Goal: Task Accomplishment & Management: Manage account settings

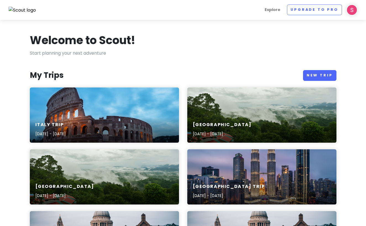
click at [349, 11] on img at bounding box center [351, 9] width 11 height 11
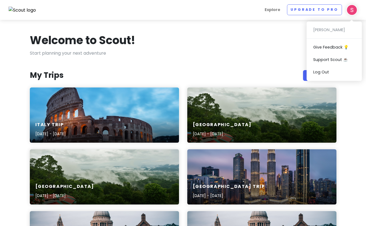
click at [349, 11] on img at bounding box center [351, 9] width 11 height 11
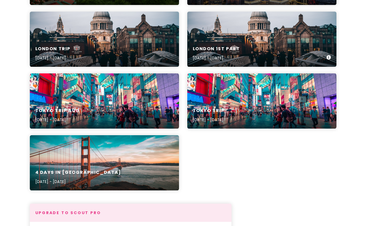
scroll to position [201, 0]
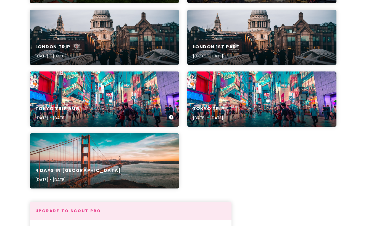
click at [104, 102] on div "[GEOGRAPHIC_DATA] Trip Aug [DATE] - [DATE]" at bounding box center [104, 113] width 149 height 26
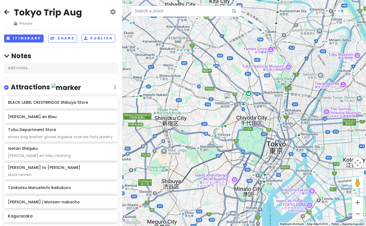
click at [9, 13] on icon at bounding box center [6, 12] width 5 height 4
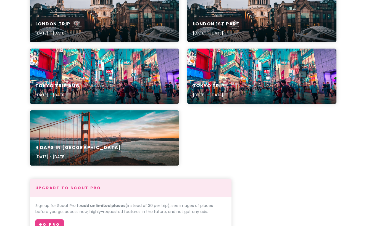
scroll to position [228, 0]
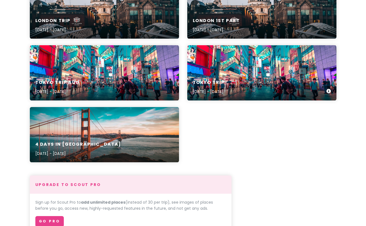
click at [232, 78] on div "Tokyo Trip [DATE] - [DATE]" at bounding box center [261, 87] width 149 height 26
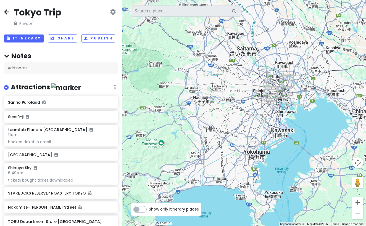
drag, startPoint x: 254, startPoint y: 120, endPoint x: 195, endPoint y: 120, distance: 59.1
click at [195, 120] on div at bounding box center [244, 113] width 244 height 226
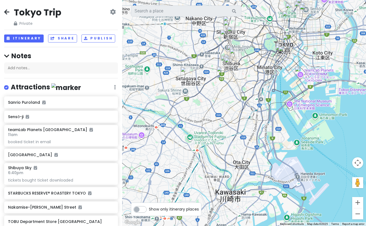
drag, startPoint x: 247, startPoint y: 92, endPoint x: 222, endPoint y: 125, distance: 40.6
click at [222, 125] on div at bounding box center [244, 113] width 244 height 226
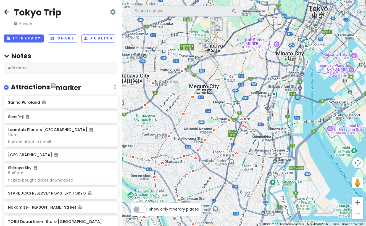
drag, startPoint x: 222, startPoint y: 125, endPoint x: 203, endPoint y: 173, distance: 51.4
click at [204, 171] on div at bounding box center [244, 113] width 244 height 226
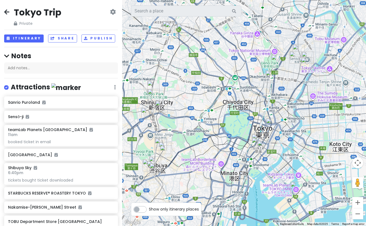
drag, startPoint x: 203, startPoint y: 173, endPoint x: 193, endPoint y: 179, distance: 11.5
click at [193, 179] on div at bounding box center [244, 113] width 244 height 226
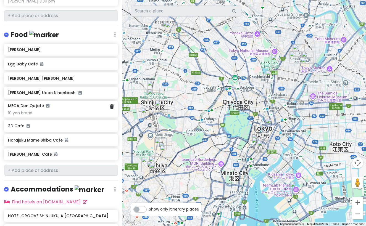
scroll to position [473, 0]
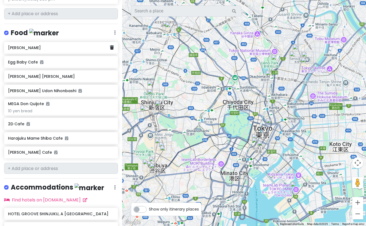
click at [22, 45] on div "[PERSON_NAME]" at bounding box center [59, 48] width 102 height 8
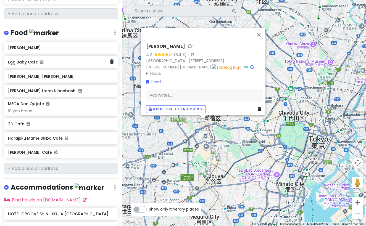
click at [26, 60] on h6 "Egg Baby Cafe" at bounding box center [59, 62] width 102 height 5
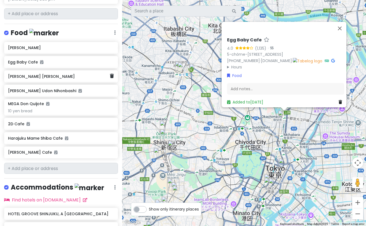
click at [26, 74] on h6 "[PERSON_NAME] [PERSON_NAME]" at bounding box center [59, 76] width 102 height 5
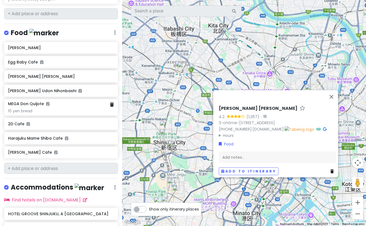
click at [28, 102] on div "MEGA Don Quijote 10 yen bread" at bounding box center [61, 107] width 106 height 12
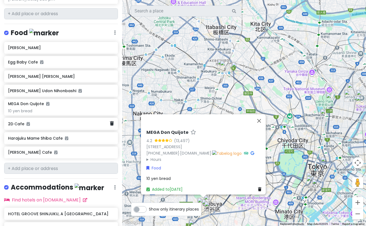
click at [38, 123] on div "2D Cafe" at bounding box center [61, 124] width 114 height 12
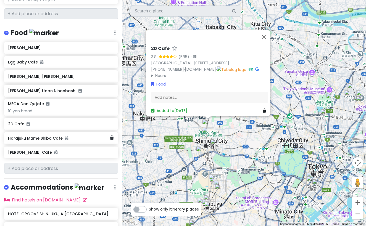
click at [43, 137] on div "Harajuku Mame Shiba Cafe" at bounding box center [61, 138] width 114 height 12
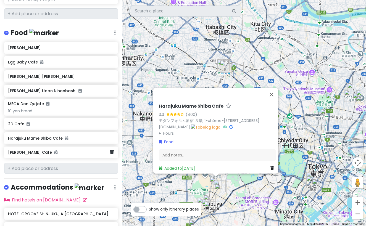
click at [44, 150] on h6 "[PERSON_NAME] Cafe" at bounding box center [59, 152] width 102 height 5
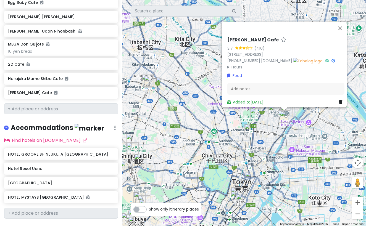
scroll to position [540, 0]
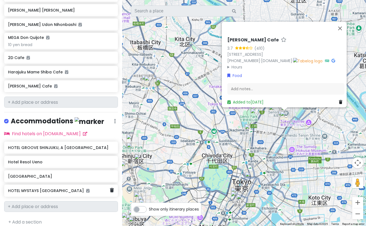
click at [47, 189] on div "HOTEL MYSTAYS [GEOGRAPHIC_DATA]" at bounding box center [61, 191] width 114 height 12
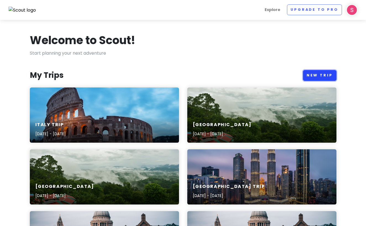
click at [321, 74] on link "New Trip" at bounding box center [319, 75] width 33 height 11
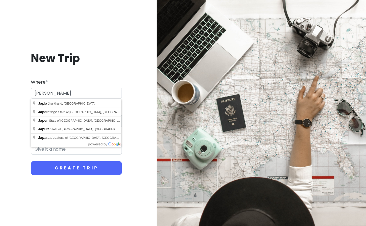
type input "J"
type input "[GEOGRAPHIC_DATA], [GEOGRAPHIC_DATA]"
type input "Tokyo Trip"
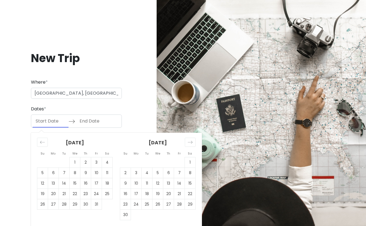
click at [51, 124] on input "Start Date" at bounding box center [51, 121] width 36 height 13
click at [177, 191] on td "21" at bounding box center [179, 194] width 11 height 10
type input "[DATE]"
click at [189, 140] on icon "Move forward to switch to the next month." at bounding box center [189, 142] width 5 height 5
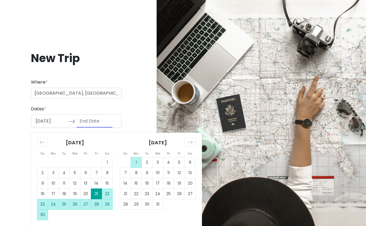
click at [135, 161] on td "1" at bounding box center [136, 162] width 11 height 10
type input "[DATE]"
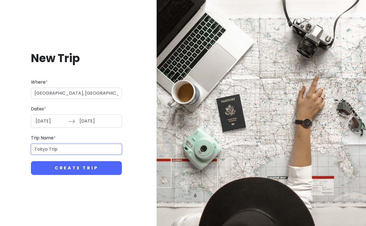
click at [74, 150] on input "Tokyo Trip" at bounding box center [76, 149] width 91 height 11
type input "[GEOGRAPHIC_DATA]-[GEOGRAPHIC_DATA]-[GEOGRAPHIC_DATA]-[GEOGRAPHIC_DATA]"
click at [31, 161] on button "Create Trip" at bounding box center [76, 168] width 91 height 14
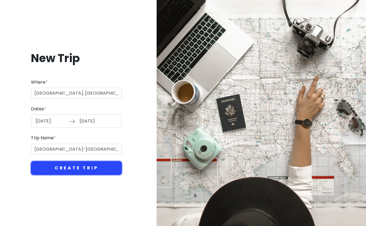
click at [60, 166] on button "Create Trip" at bounding box center [76, 168] width 91 height 14
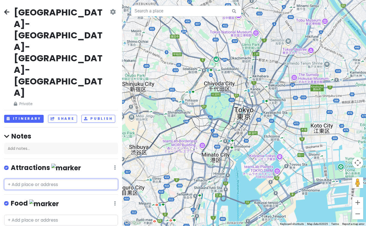
click at [88, 179] on input "text" at bounding box center [61, 184] width 114 height 11
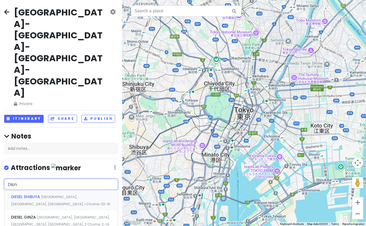
type input "Disne"
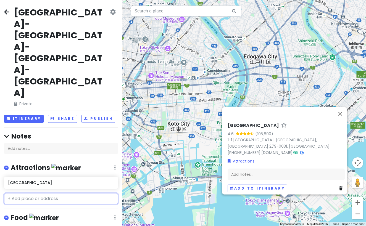
click at [56, 193] on input "text" at bounding box center [61, 198] width 114 height 11
click at [345, 116] on button "Close" at bounding box center [339, 113] width 13 height 13
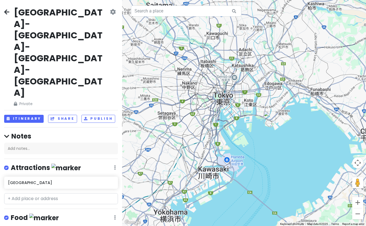
drag, startPoint x: 249, startPoint y: 114, endPoint x: 250, endPoint y: 97, distance: 17.4
click at [250, 97] on div at bounding box center [244, 113] width 244 height 226
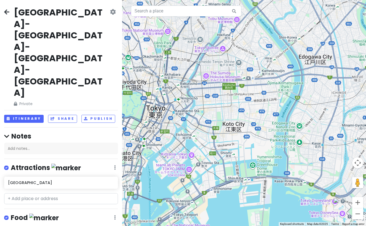
drag, startPoint x: 236, startPoint y: 93, endPoint x: 263, endPoint y: 110, distance: 31.4
click at [262, 110] on div at bounding box center [244, 113] width 244 height 226
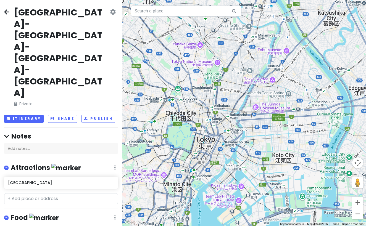
drag, startPoint x: 279, startPoint y: 110, endPoint x: 309, endPoint y: 131, distance: 37.2
click at [309, 131] on div at bounding box center [244, 113] width 244 height 226
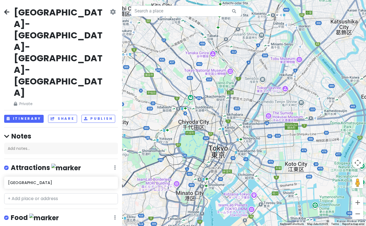
click at [325, 135] on div at bounding box center [244, 113] width 244 height 226
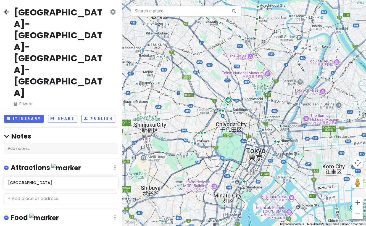
drag, startPoint x: 262, startPoint y: 123, endPoint x: 302, endPoint y: 124, distance: 40.0
click at [301, 125] on div at bounding box center [244, 113] width 244 height 226
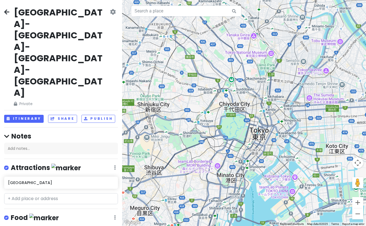
drag, startPoint x: 302, startPoint y: 124, endPoint x: 303, endPoint y: 102, distance: 21.8
click at [303, 102] on div at bounding box center [244, 113] width 244 height 226
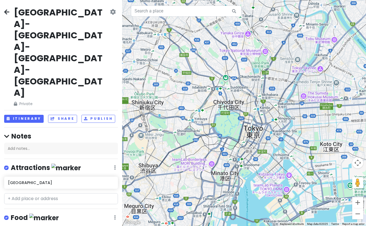
drag, startPoint x: 292, startPoint y: 83, endPoint x: 286, endPoint y: 84, distance: 6.4
click at [286, 84] on div at bounding box center [244, 113] width 244 height 226
click at [284, 191] on div at bounding box center [244, 113] width 244 height 226
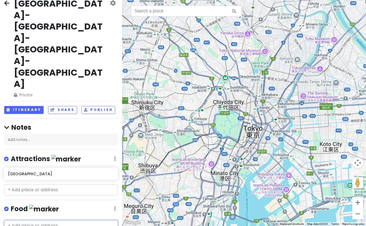
click at [42, 220] on input "text" at bounding box center [61, 225] width 114 height 11
type input "m"
type input "mamaison"
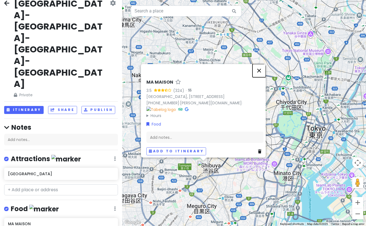
click at [263, 67] on button "Close" at bounding box center [258, 70] width 13 height 13
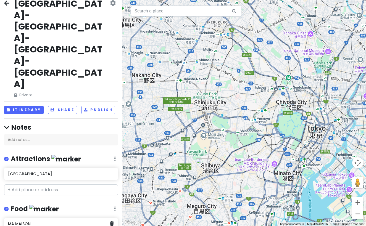
click at [57, 221] on h6 "MA MAISON" at bounding box center [59, 223] width 102 height 5
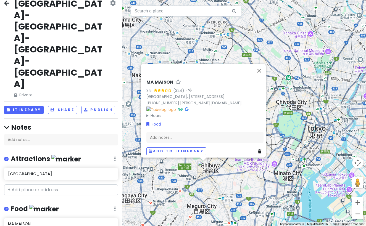
type input "[PERSON_NAME]"
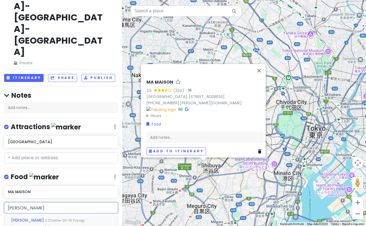
scroll to position [41, 0]
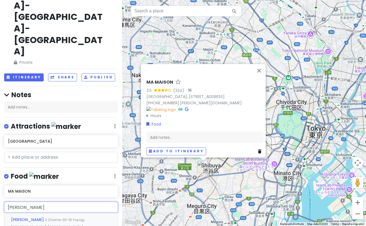
click at [60, 213] on div "[PERSON_NAME] [STREET_ADDRESS]" at bounding box center [60, 226] width 113 height 27
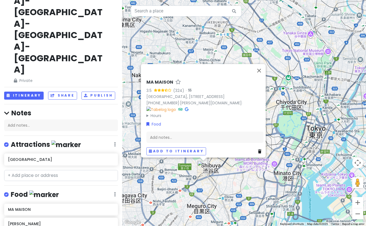
scroll to position [38, 0]
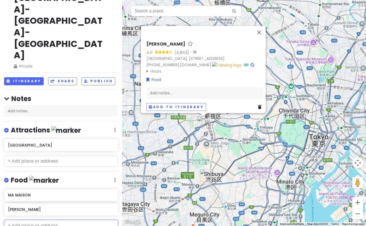
click at [62, 220] on input "text" at bounding box center [61, 225] width 114 height 11
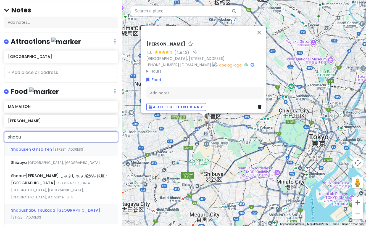
scroll to position [127, 0]
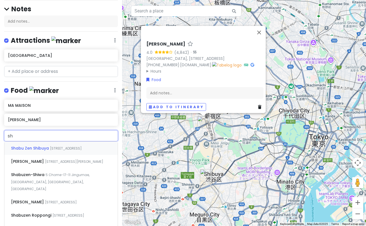
type input "s"
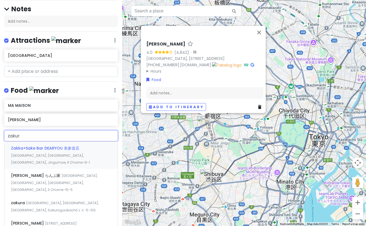
type input "zakura"
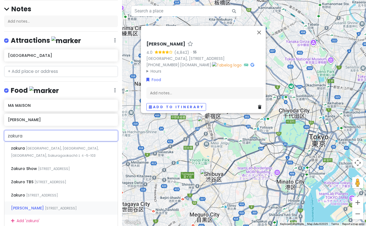
click at [52, 206] on span "[STREET_ADDRESS]" at bounding box center [61, 208] width 32 height 5
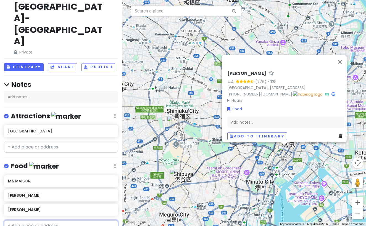
click at [51, 220] on input "text" at bounding box center [61, 225] width 114 height 11
click at [344, 55] on button "Close" at bounding box center [339, 61] width 13 height 13
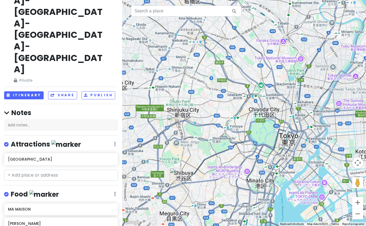
scroll to position [0, 0]
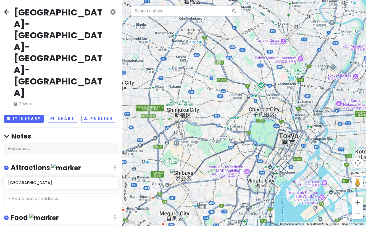
click at [7, 9] on link at bounding box center [6, 12] width 5 height 7
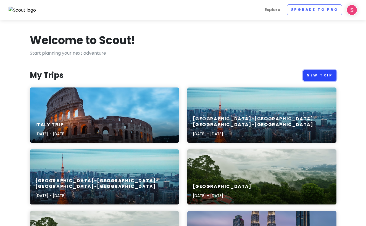
click at [314, 74] on link "New Trip" at bounding box center [319, 75] width 33 height 11
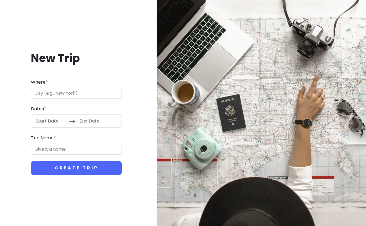
click at [90, 92] on input "Where *" at bounding box center [76, 93] width 91 height 11
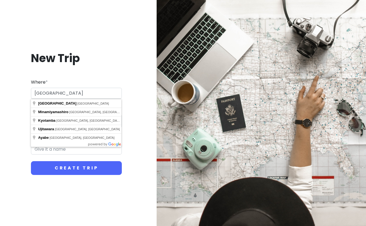
type input "[GEOGRAPHIC_DATA]"
click at [31, 161] on button "Create Trip" at bounding box center [76, 168] width 91 height 14
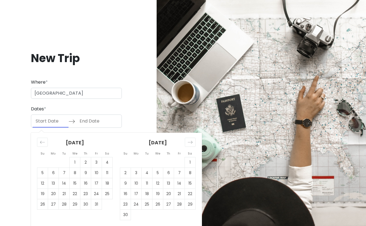
click at [52, 118] on input "Start Date" at bounding box center [51, 121] width 36 height 13
click at [54, 206] on td "27" at bounding box center [53, 204] width 11 height 10
type input "[DATE]"
click at [75, 202] on td "29" at bounding box center [75, 204] width 11 height 10
type input "[DATE]"
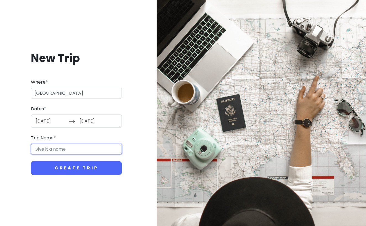
click at [72, 145] on input "Trip Name *" at bounding box center [76, 149] width 91 height 11
click at [62, 151] on input "Trip Name *" at bounding box center [76, 149] width 91 height 11
type input "[GEOGRAPHIC_DATA]"
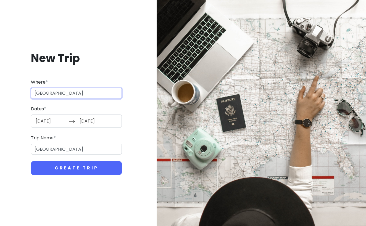
click at [59, 91] on input "[GEOGRAPHIC_DATA]" at bounding box center [76, 93] width 91 height 11
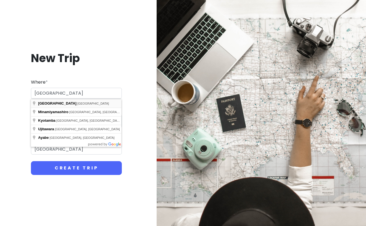
type input "[GEOGRAPHIC_DATA], [GEOGRAPHIC_DATA]"
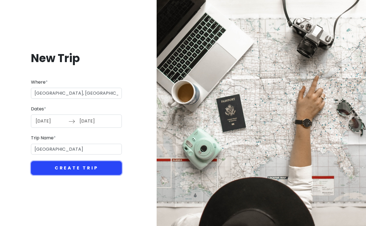
click at [79, 171] on button "Create Trip" at bounding box center [76, 168] width 91 height 14
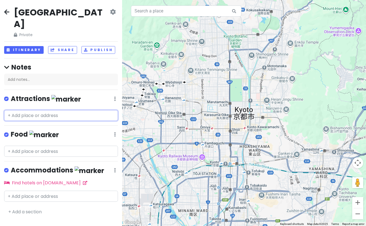
click at [86, 110] on input "text" at bounding box center [61, 115] width 114 height 11
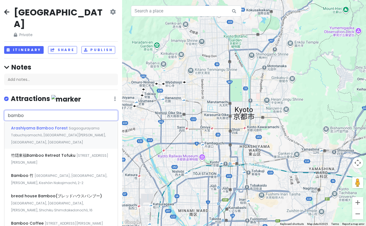
type input "bamboo"
click at [80, 126] on span "Sagaogurayama Tabuchiyamachō, [GEOGRAPHIC_DATA][PERSON_NAME], [GEOGRAPHIC_DATA]…" at bounding box center [58, 135] width 95 height 19
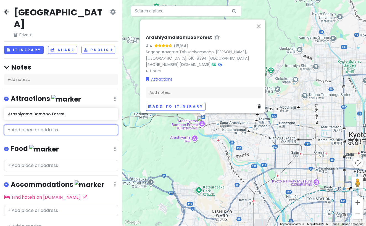
click at [51, 124] on input "text" at bounding box center [61, 129] width 114 height 11
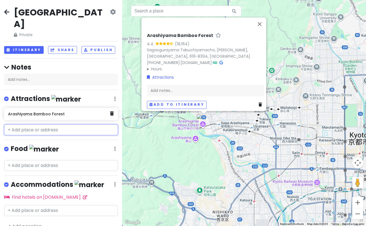
click at [70, 112] on h6 "Arashiyama Bamboo Forest" at bounding box center [59, 114] width 102 height 5
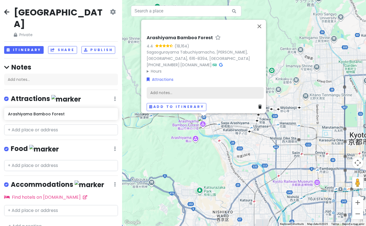
click at [167, 89] on div "Add notes..." at bounding box center [205, 93] width 117 height 12
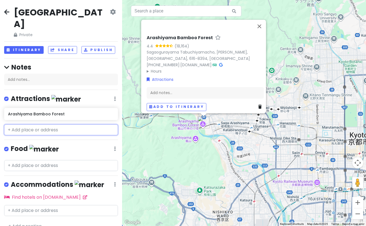
click at [59, 124] on input "text" at bounding box center [61, 129] width 114 height 11
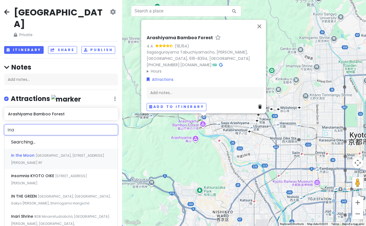
type input "inar"
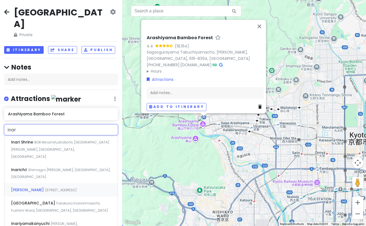
click at [55, 188] on span "[STREET_ADDRESS]" at bounding box center [61, 190] width 32 height 5
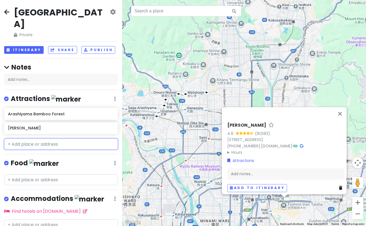
click at [59, 139] on input "text" at bounding box center [61, 144] width 114 height 11
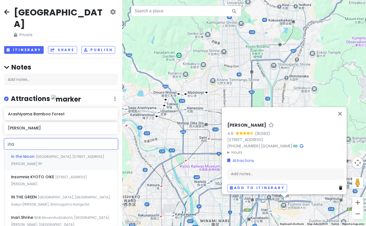
type input "inar"
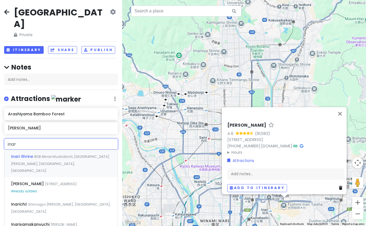
click at [60, 152] on div "Inari Shrine 808 Minamifudōdōchō, [GEOGRAPHIC_DATA][PERSON_NAME], [GEOGRAPHIC_D…" at bounding box center [60, 163] width 113 height 27
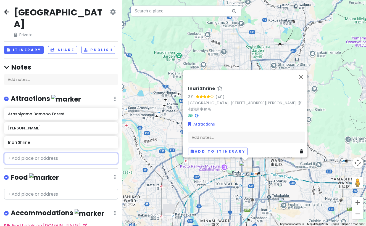
click at [41, 153] on input "text" at bounding box center [61, 158] width 114 height 11
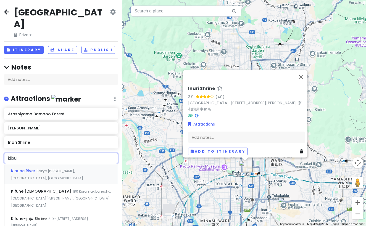
type input "kibun"
click at [40, 169] on span "Sakyo [PERSON_NAME], [GEOGRAPHIC_DATA], [GEOGRAPHIC_DATA]" at bounding box center [47, 175] width 72 height 12
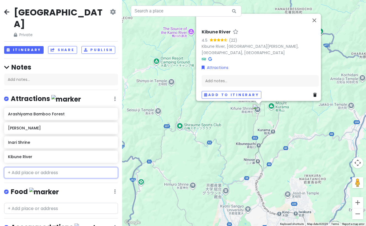
click at [35, 167] on input "text" at bounding box center [61, 172] width 114 height 11
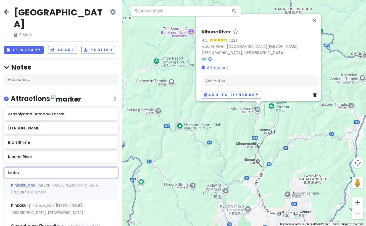
drag, startPoint x: 29, startPoint y: 160, endPoint x: -9, endPoint y: 158, distance: 38.4
click at [0, 158] on html "[GEOGRAPHIC_DATA] Private Change Dates Make a Copy Delete Trip Go Pro ⚡️ Give F…" at bounding box center [183, 113] width 366 height 226
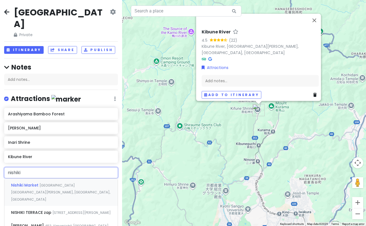
type input "nishiki m"
click at [31, 179] on div "[GEOGRAPHIC_DATA] [GEOGRAPHIC_DATA][PERSON_NAME], [GEOGRAPHIC_DATA], [GEOGRAPHI…" at bounding box center [60, 192] width 113 height 27
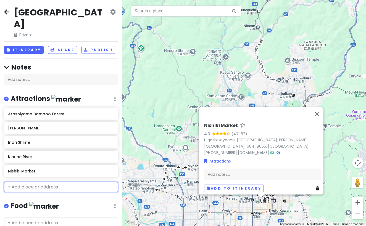
click at [53, 182] on input "text" at bounding box center [61, 187] width 114 height 11
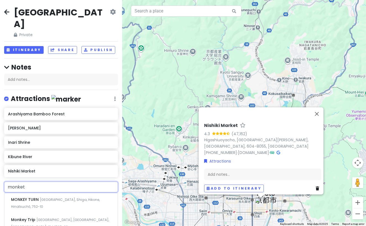
type input "monke"
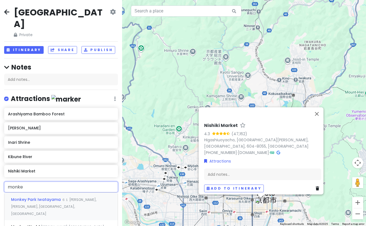
click at [61, 197] on span "６１ [PERSON_NAME], [PERSON_NAME], [GEOGRAPHIC_DATA], [GEOGRAPHIC_DATA]" at bounding box center [53, 206] width 85 height 19
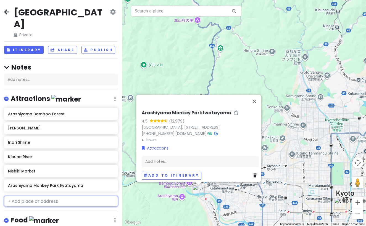
click at [62, 196] on input "text" at bounding box center [61, 201] width 114 height 11
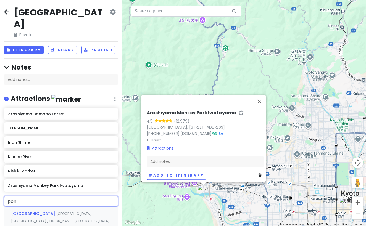
type input "pont"
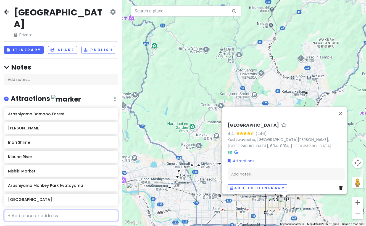
click at [44, 210] on input "text" at bounding box center [61, 215] width 114 height 11
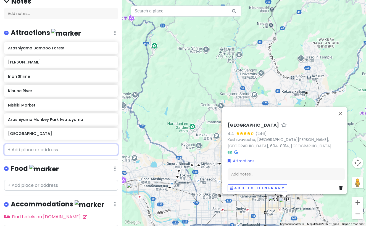
scroll to position [83, 0]
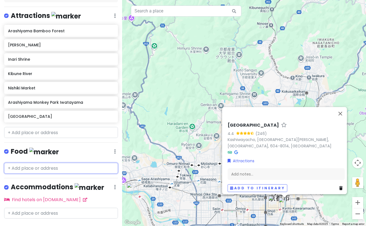
click at [51, 163] on input "text" at bounding box center [61, 168] width 114 height 11
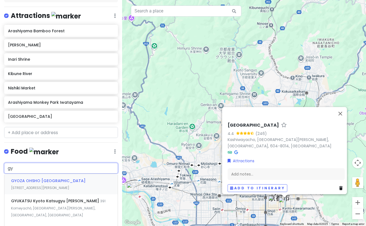
type input "gyu"
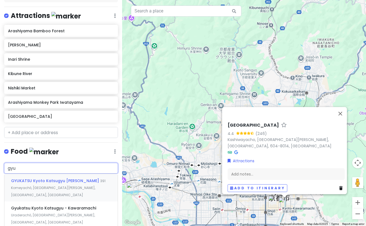
click at [59, 179] on span "391 Komeyachō, [GEOGRAPHIC_DATA][PERSON_NAME], [GEOGRAPHIC_DATA], [GEOGRAPHIC_D…" at bounding box center [58, 188] width 94 height 19
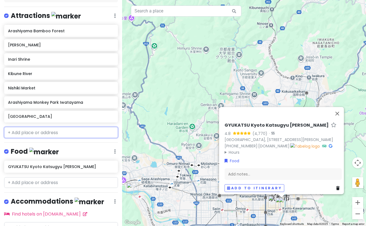
click at [37, 127] on input "text" at bounding box center [61, 132] width 114 height 11
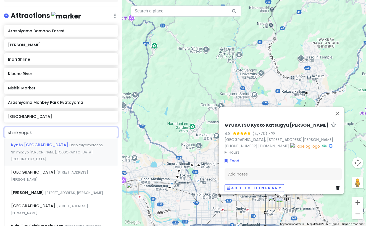
type input "shinkyogoku"
click at [69, 142] on span "Kyoto [GEOGRAPHIC_DATA]" at bounding box center [40, 145] width 58 height 6
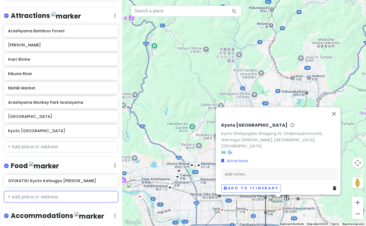
click at [46, 191] on input "text" at bounding box center [61, 196] width 114 height 11
type input "j"
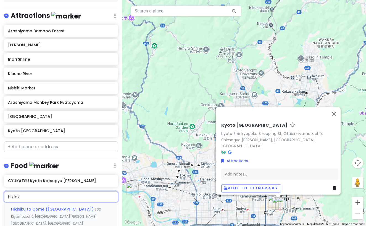
type input "hikinku"
click at [51, 203] on div "Hikiniku to Come ([GEOGRAPHIC_DATA]) 363 Kiyomotochō, [GEOGRAPHIC_DATA][PERSON_…" at bounding box center [60, 216] width 113 height 27
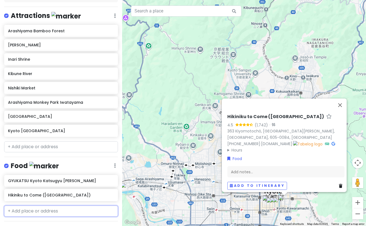
click at [51, 206] on input "text" at bounding box center [61, 211] width 114 height 11
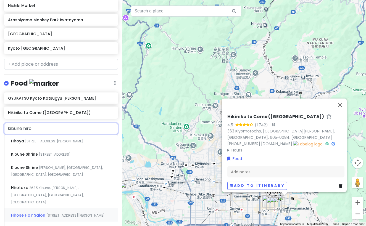
scroll to position [166, 0]
type input "kibune hirobun"
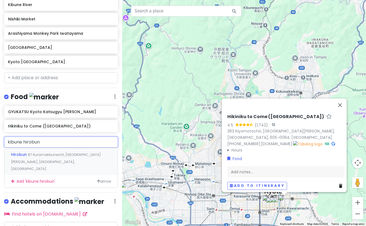
scroll to position [152, 0]
click at [66, 148] on div "Hirobun [STREET_ADDRESS][PERSON_NAME]" at bounding box center [60, 161] width 113 height 27
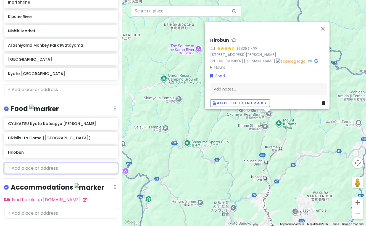
click at [62, 163] on input "text" at bounding box center [61, 168] width 114 height 11
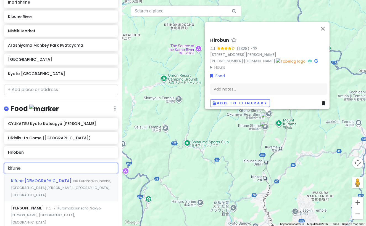
type input "kifune"
click at [61, 174] on div "Kifune Shrine 180 Kuramakibunechō, [GEOGRAPHIC_DATA][PERSON_NAME], [GEOGRAPHIC_…" at bounding box center [60, 187] width 113 height 27
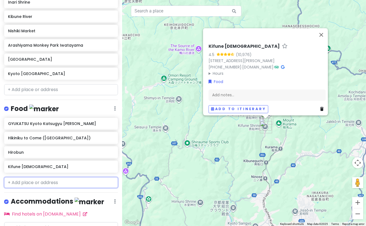
click at [44, 177] on input "text" at bounding box center [61, 182] width 114 height 11
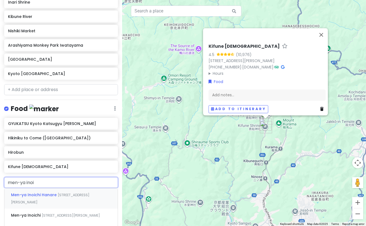
type input "men-ya inoic"
click at [71, 209] on div "Men-ya Inoichi [STREET_ADDRESS][PERSON_NAME]" at bounding box center [60, 215] width 113 height 13
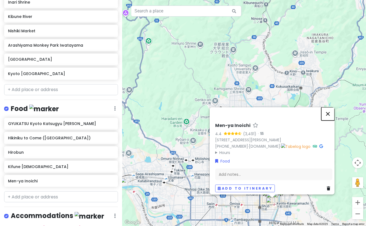
click at [334, 109] on button "Close" at bounding box center [327, 113] width 13 height 13
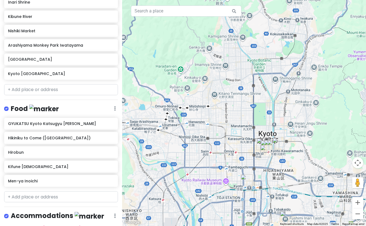
drag, startPoint x: 290, startPoint y: 157, endPoint x: 283, endPoint y: 102, distance: 55.3
click at [283, 102] on div at bounding box center [244, 113] width 244 height 226
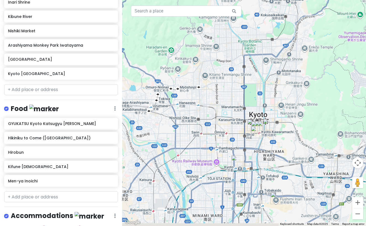
drag, startPoint x: 282, startPoint y: 133, endPoint x: 268, endPoint y: 117, distance: 21.3
click at [268, 119] on img "Hikiniku to Come (Kyoto)" at bounding box center [269, 125] width 12 height 12
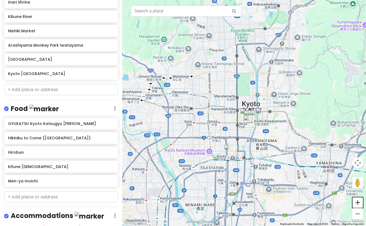
click at [355, 202] on button "Zoom in" at bounding box center [357, 202] width 11 height 11
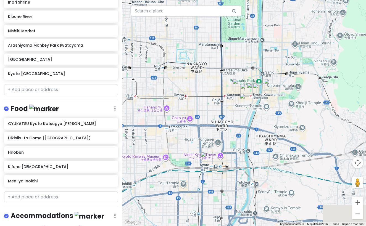
drag, startPoint x: 289, startPoint y: 179, endPoint x: 280, endPoint y: 140, distance: 39.8
click at [280, 140] on div at bounding box center [244, 113] width 244 height 226
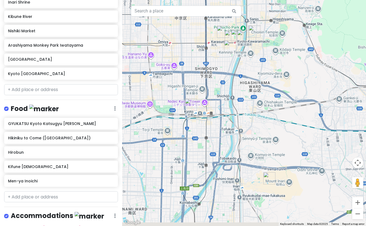
drag, startPoint x: 280, startPoint y: 140, endPoint x: 268, endPoint y: 98, distance: 44.4
click at [268, 98] on div at bounding box center [244, 113] width 244 height 226
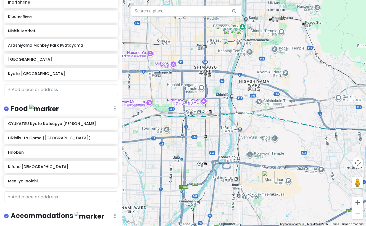
click at [237, 42] on div at bounding box center [244, 113] width 244 height 226
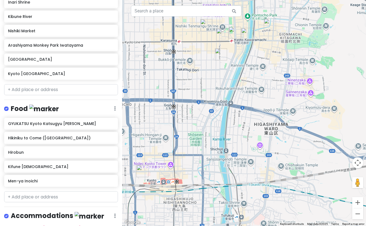
drag, startPoint x: 237, startPoint y: 42, endPoint x: 237, endPoint y: 61, distance: 19.0
click at [237, 47] on div at bounding box center [244, 113] width 244 height 226
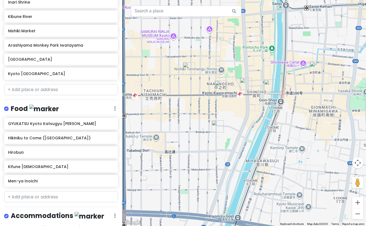
drag, startPoint x: 237, startPoint y: 61, endPoint x: 258, endPoint y: 84, distance: 31.2
click at [258, 84] on div at bounding box center [244, 113] width 244 height 226
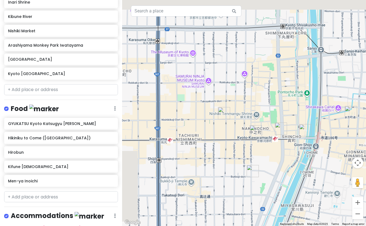
drag, startPoint x: 255, startPoint y: 59, endPoint x: 284, endPoint y: 99, distance: 48.6
click at [284, 99] on div at bounding box center [244, 113] width 244 height 226
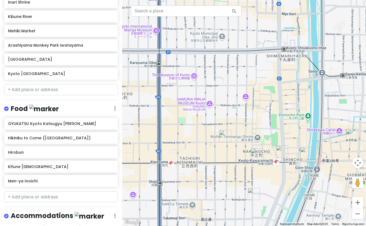
drag, startPoint x: 284, startPoint y: 99, endPoint x: 276, endPoint y: 111, distance: 14.6
click at [276, 111] on div at bounding box center [244, 113] width 244 height 226
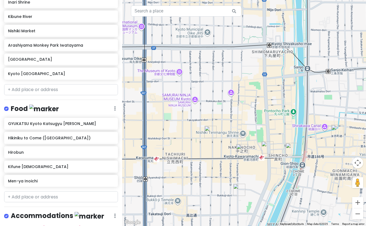
drag, startPoint x: 260, startPoint y: 86, endPoint x: 246, endPoint y: 82, distance: 14.9
click at [246, 82] on div at bounding box center [244, 113] width 244 height 226
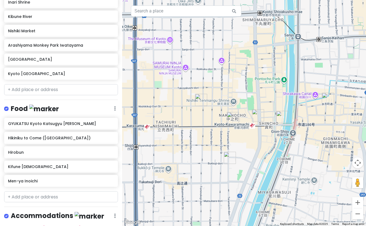
drag, startPoint x: 246, startPoint y: 82, endPoint x: 237, endPoint y: 48, distance: 35.2
click at [237, 48] on div at bounding box center [244, 113] width 244 height 226
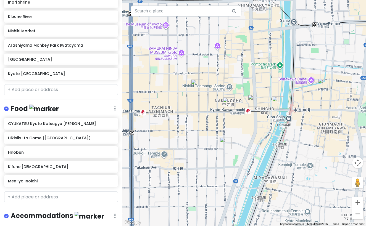
drag, startPoint x: 243, startPoint y: 99, endPoint x: 232, endPoint y: 55, distance: 45.9
click at [232, 55] on div at bounding box center [244, 113] width 244 height 226
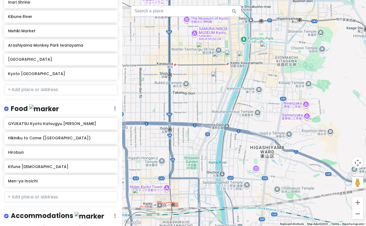
drag, startPoint x: 222, startPoint y: 75, endPoint x: 232, endPoint y: 78, distance: 11.3
click at [229, 78] on div "To navigate, press the arrow keys." at bounding box center [244, 113] width 244 height 226
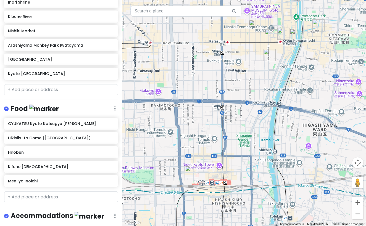
drag, startPoint x: 209, startPoint y: 100, endPoint x: 243, endPoint y: 68, distance: 46.5
click at [243, 68] on div at bounding box center [244, 113] width 244 height 226
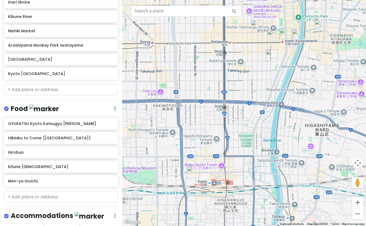
drag, startPoint x: 243, startPoint y: 68, endPoint x: 252, endPoint y: 125, distance: 57.2
click at [252, 124] on div at bounding box center [244, 113] width 244 height 226
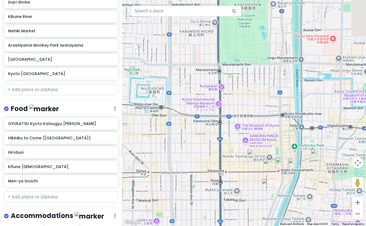
drag, startPoint x: 269, startPoint y: 106, endPoint x: 228, endPoint y: 139, distance: 52.4
click at [228, 139] on div at bounding box center [244, 113] width 244 height 226
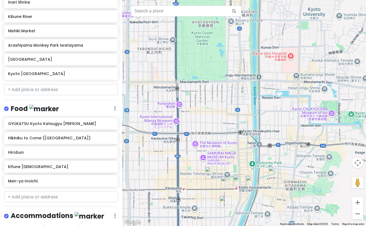
drag, startPoint x: 228, startPoint y: 139, endPoint x: 205, endPoint y: 137, distance: 23.6
click at [205, 137] on div at bounding box center [244, 113] width 244 height 226
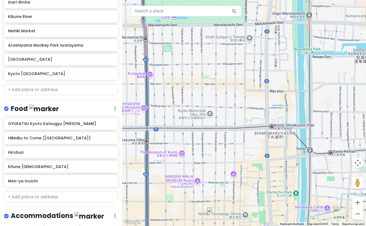
drag, startPoint x: 205, startPoint y: 137, endPoint x: 192, endPoint y: 91, distance: 47.2
click at [192, 91] on div at bounding box center [244, 113] width 244 height 226
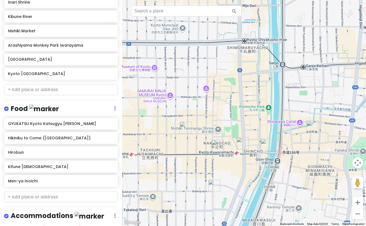
click at [187, 126] on img "Nishiki Market" at bounding box center [185, 128] width 12 height 12
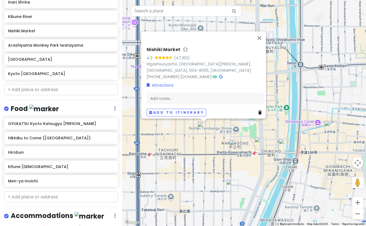
click at [234, 145] on img "Kyoto Shinkyogoku Shopping Street" at bounding box center [235, 146] width 12 height 12
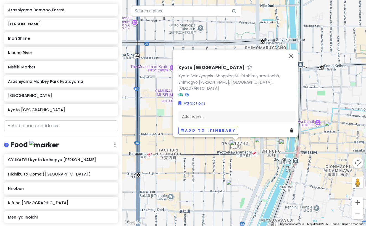
scroll to position [0, 0]
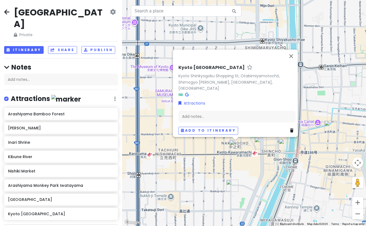
click at [6, 11] on icon at bounding box center [6, 12] width 5 height 4
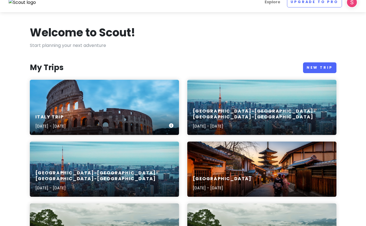
scroll to position [10, 0]
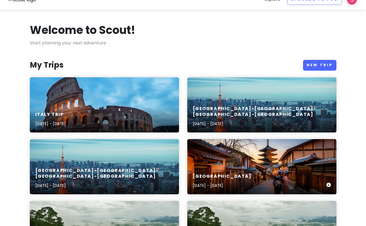
click at [221, 160] on div "[GEOGRAPHIC_DATA] [DATE] - [DATE]" at bounding box center [261, 166] width 149 height 55
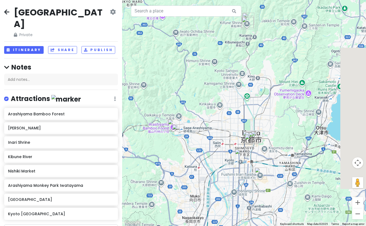
drag, startPoint x: 266, startPoint y: 160, endPoint x: 235, endPoint y: 146, distance: 34.6
click at [235, 149] on img "Inari Shrine" at bounding box center [241, 155] width 12 height 12
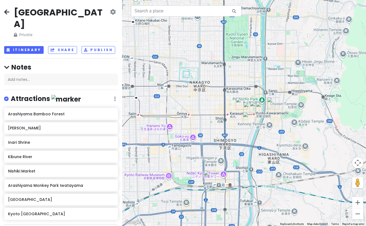
drag, startPoint x: 235, startPoint y: 146, endPoint x: 192, endPoint y: 131, distance: 45.6
click at [192, 131] on div at bounding box center [244, 113] width 244 height 226
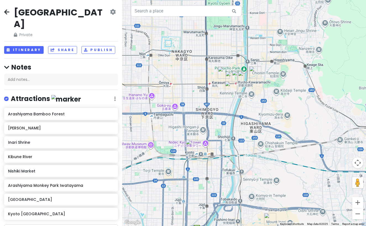
drag, startPoint x: 219, startPoint y: 99, endPoint x: 219, endPoint y: 73, distance: 25.1
click at [219, 73] on img "Nishiki Market" at bounding box center [223, 73] width 12 height 12
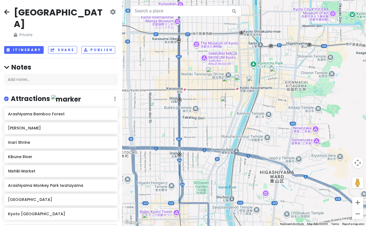
drag, startPoint x: 210, startPoint y: 86, endPoint x: 234, endPoint y: 101, distance: 29.2
click at [234, 101] on div at bounding box center [244, 113] width 244 height 226
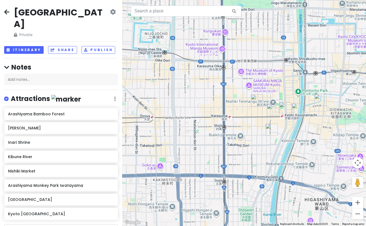
drag, startPoint x: 256, startPoint y: 63, endPoint x: 254, endPoint y: 98, distance: 35.7
click at [254, 98] on div at bounding box center [244, 113] width 244 height 226
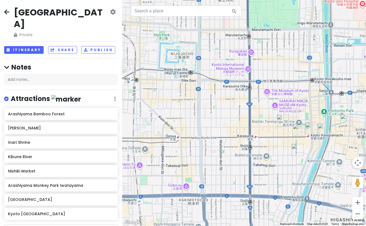
drag, startPoint x: 260, startPoint y: 101, endPoint x: 289, endPoint y: 110, distance: 30.7
click at [289, 110] on div at bounding box center [244, 113] width 244 height 226
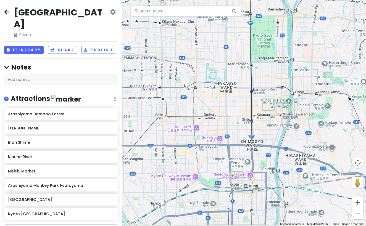
drag, startPoint x: 286, startPoint y: 108, endPoint x: 254, endPoint y: 95, distance: 35.2
click at [262, 99] on img "Nishiki Market" at bounding box center [268, 105] width 12 height 12
